Goal: Use online tool/utility

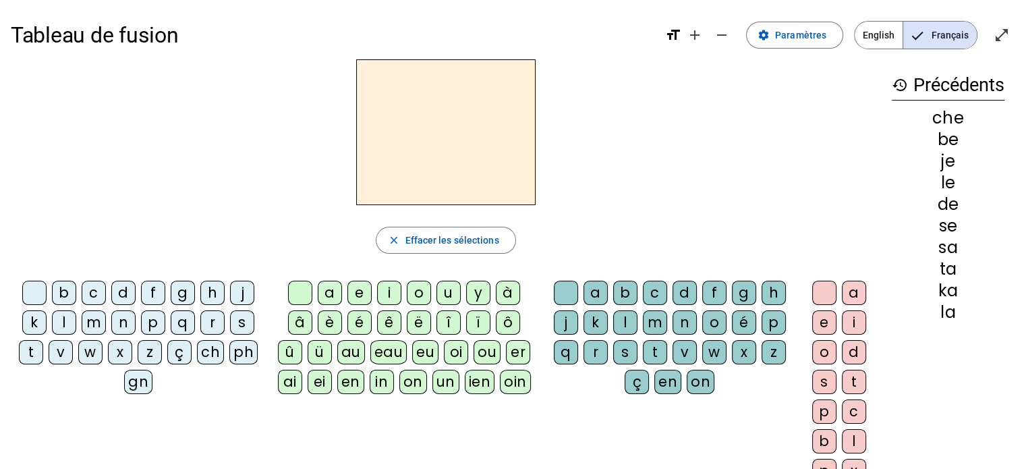
click at [215, 169] on div at bounding box center [446, 132] width 870 height 146
click at [476, 297] on div "y" at bounding box center [478, 293] width 24 height 24
click at [119, 294] on div "d" at bounding box center [123, 293] width 24 height 24
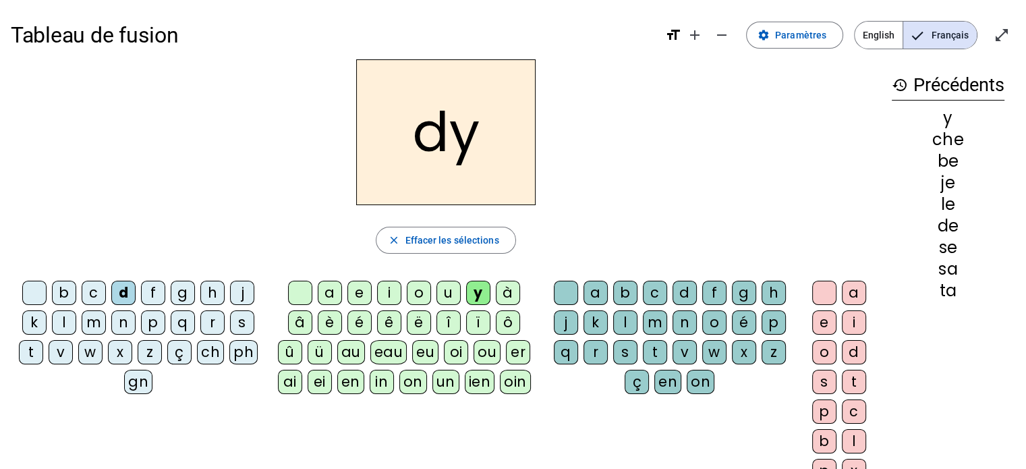
click at [146, 323] on div "p" at bounding box center [153, 322] width 24 height 24
click at [208, 319] on div "r" at bounding box center [212, 322] width 24 height 24
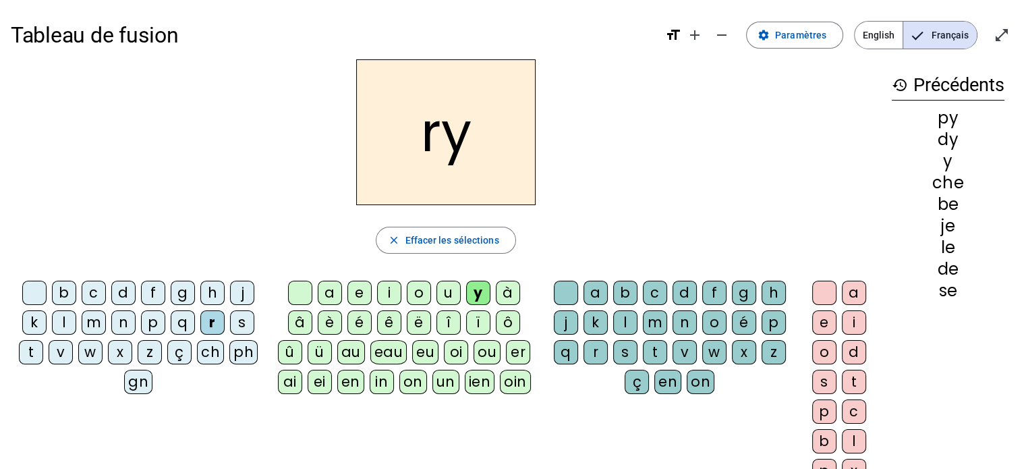
click at [246, 323] on div "s" at bounding box center [242, 322] width 24 height 24
click at [149, 291] on div "f" at bounding box center [153, 293] width 24 height 24
click at [122, 322] on div "n" at bounding box center [123, 322] width 24 height 24
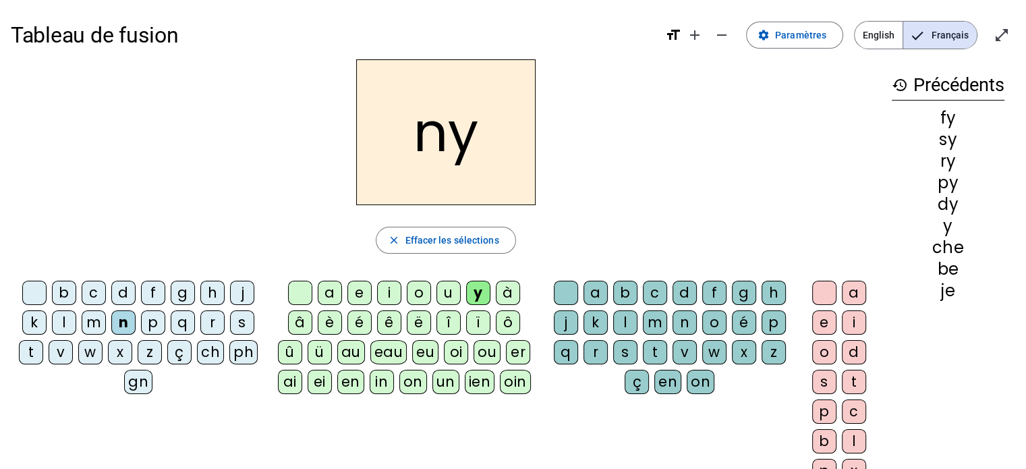
click at [146, 352] on div "z" at bounding box center [150, 352] width 24 height 24
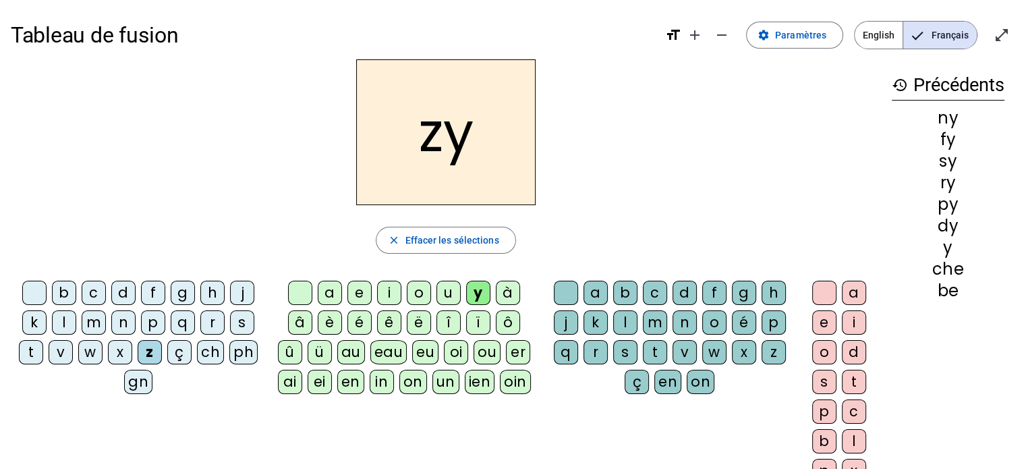
click at [59, 291] on div "b" at bounding box center [64, 293] width 24 height 24
click at [118, 290] on div "d" at bounding box center [123, 293] width 24 height 24
click at [241, 295] on div "j" at bounding box center [242, 293] width 24 height 24
click at [212, 296] on div "h" at bounding box center [212, 293] width 24 height 24
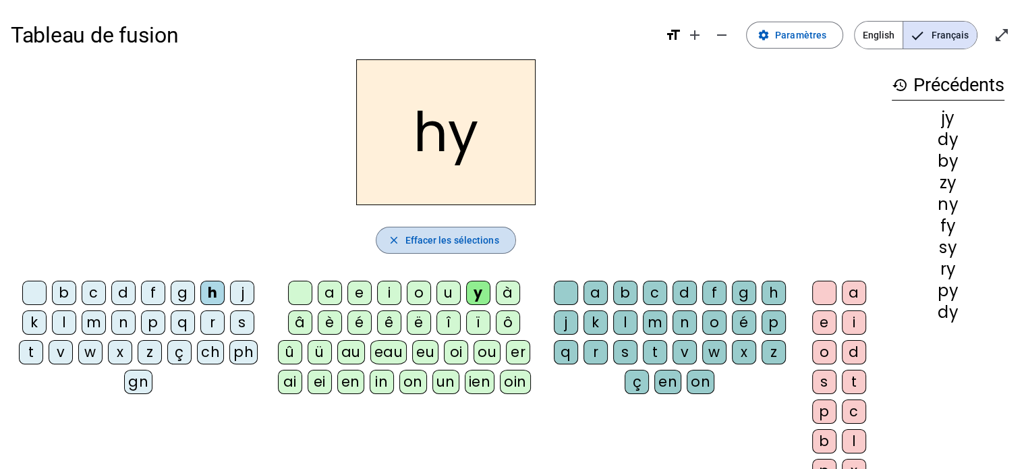
click at [389, 237] on mat-icon "close" at bounding box center [393, 240] width 12 height 12
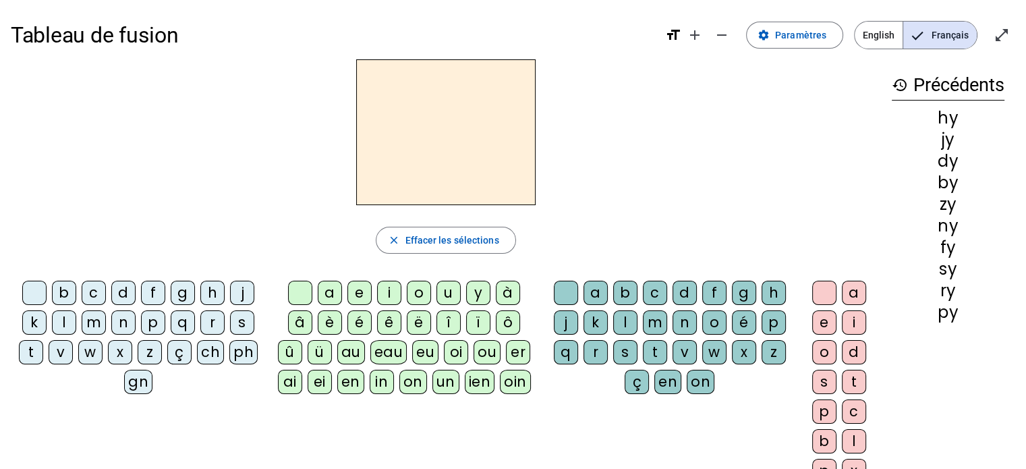
click at [476, 292] on div "y" at bounding box center [478, 293] width 24 height 24
click at [595, 291] on div "a" at bounding box center [596, 293] width 24 height 24
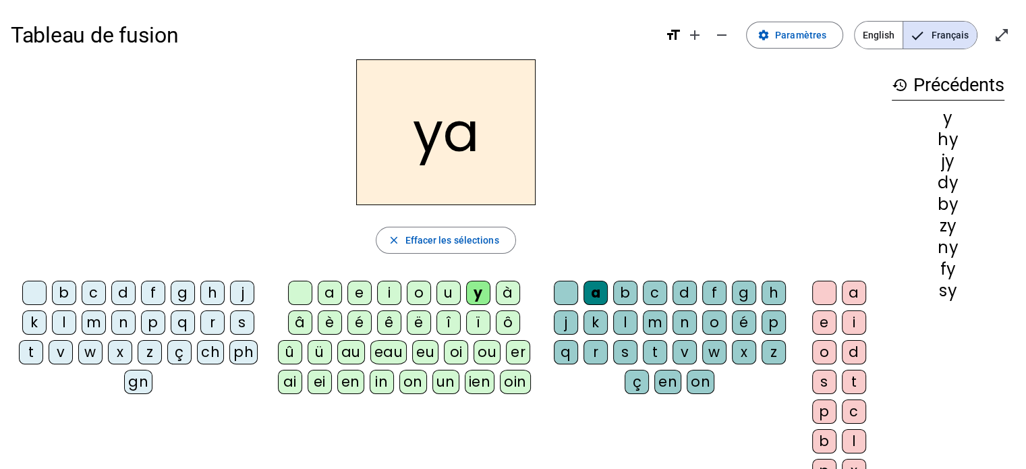
click at [713, 327] on div "o" at bounding box center [714, 322] width 24 height 24
click at [847, 323] on div "i" at bounding box center [854, 322] width 24 height 24
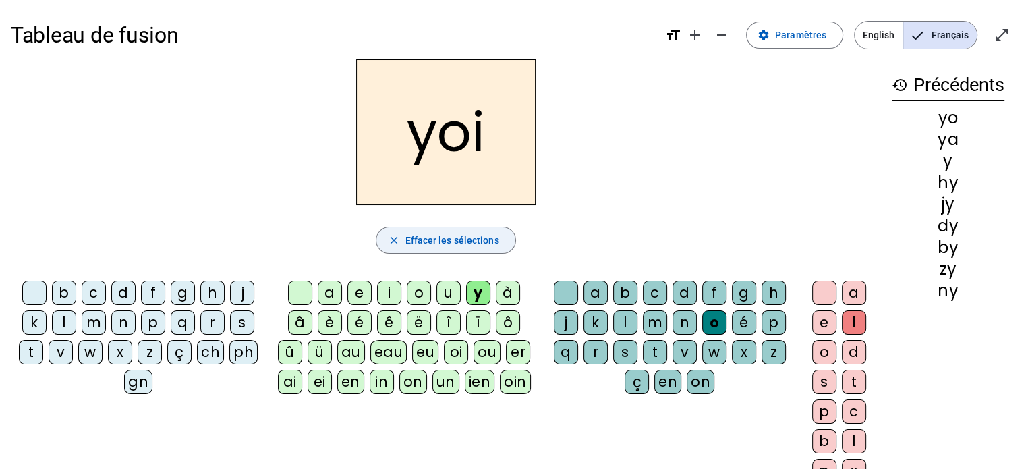
click at [408, 238] on span "Effacer les sélections" at bounding box center [452, 240] width 94 height 16
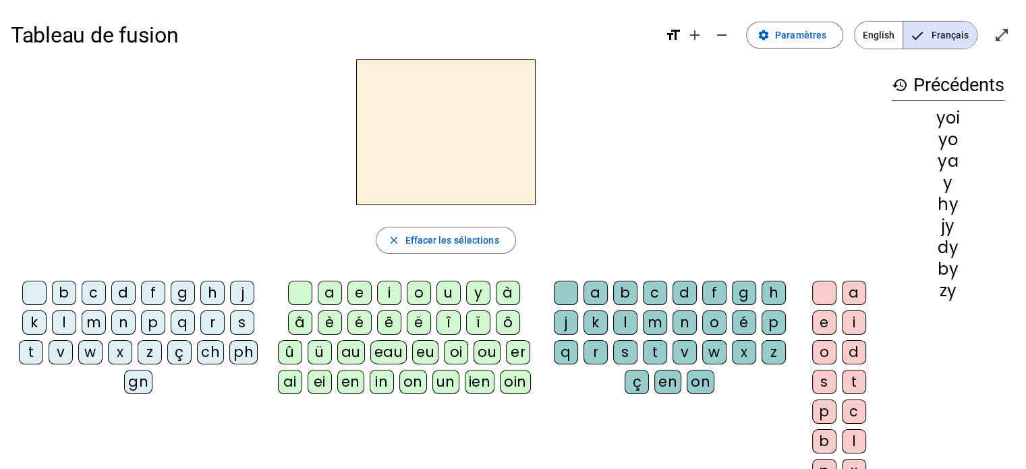
click at [475, 286] on div "y" at bounding box center [478, 293] width 24 height 24
click at [826, 327] on div "e" at bounding box center [824, 322] width 24 height 24
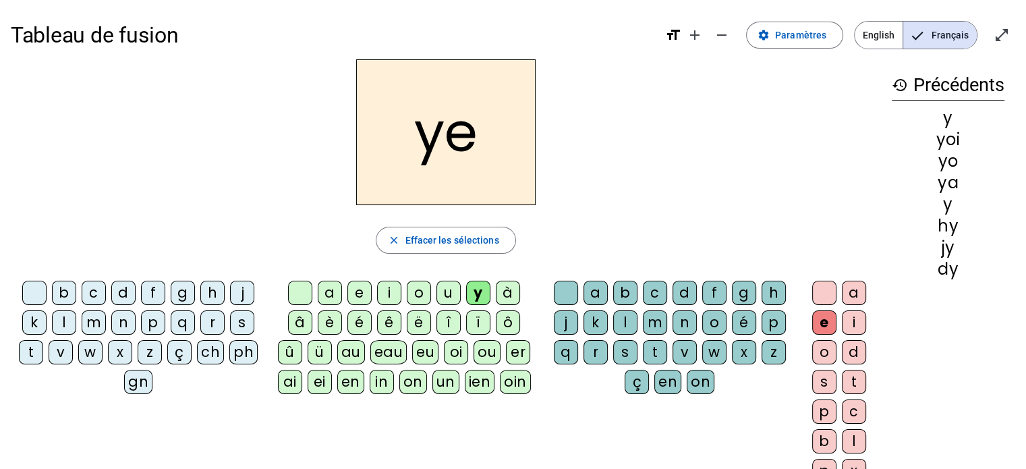
click at [856, 290] on div "a" at bounding box center [854, 293] width 24 height 24
click at [850, 323] on div "i" at bounding box center [854, 322] width 24 height 24
click at [824, 354] on div "o" at bounding box center [824, 352] width 24 height 24
click at [823, 287] on div at bounding box center [824, 293] width 24 height 24
